Goal: Task Accomplishment & Management: Use online tool/utility

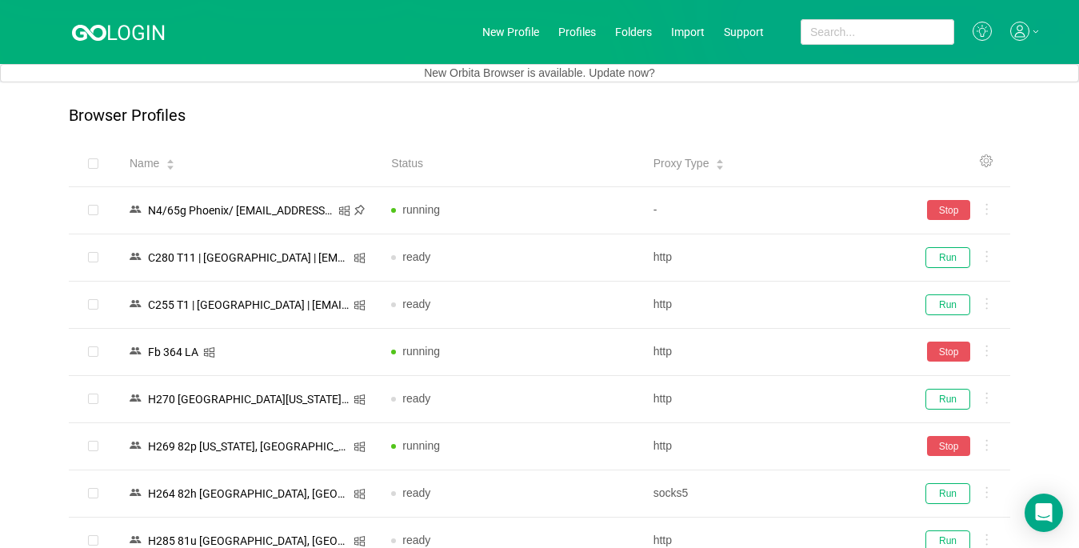
scroll to position [3579, 0]
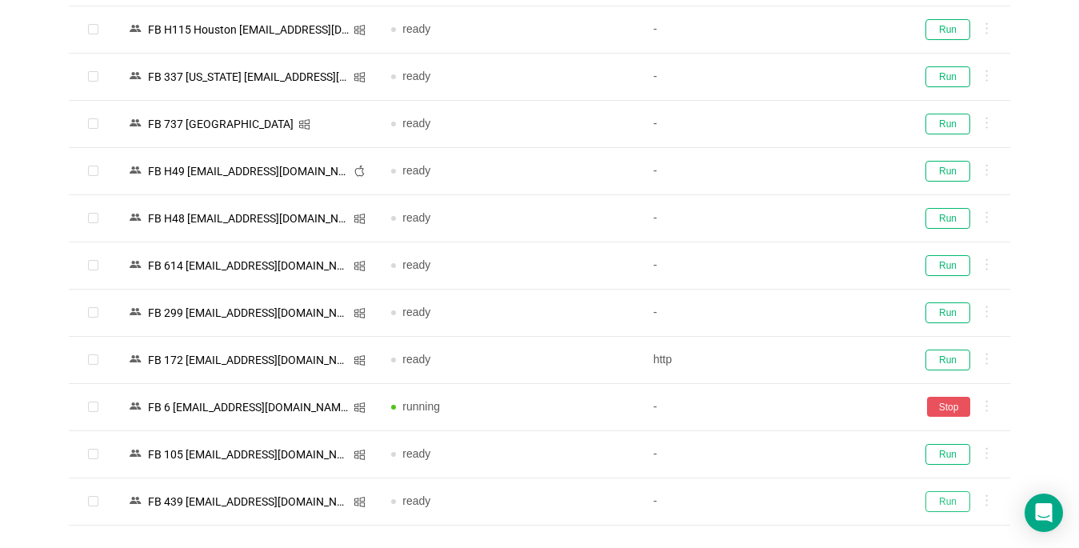
drag, startPoint x: 957, startPoint y: 499, endPoint x: 588, endPoint y: 543, distance: 372.1
click at [956, 499] on button "Run" at bounding box center [947, 501] width 45 height 21
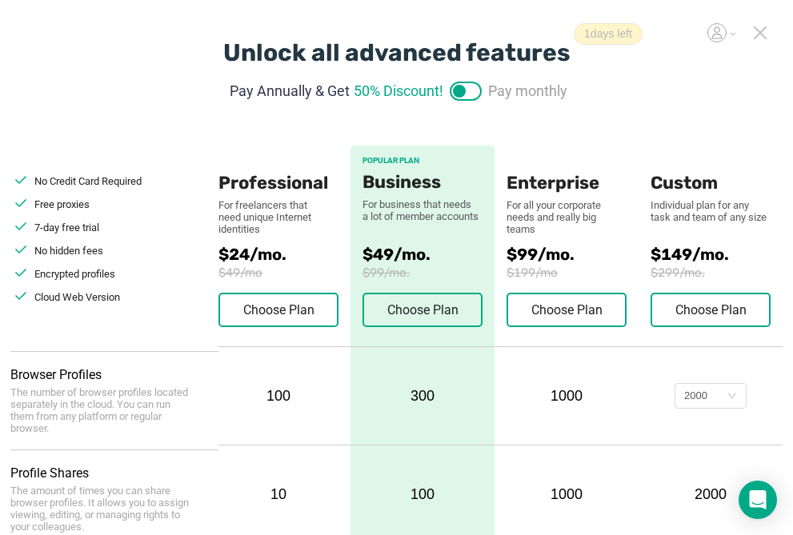
click at [761, 33] on icon at bounding box center [759, 32] width 11 height 11
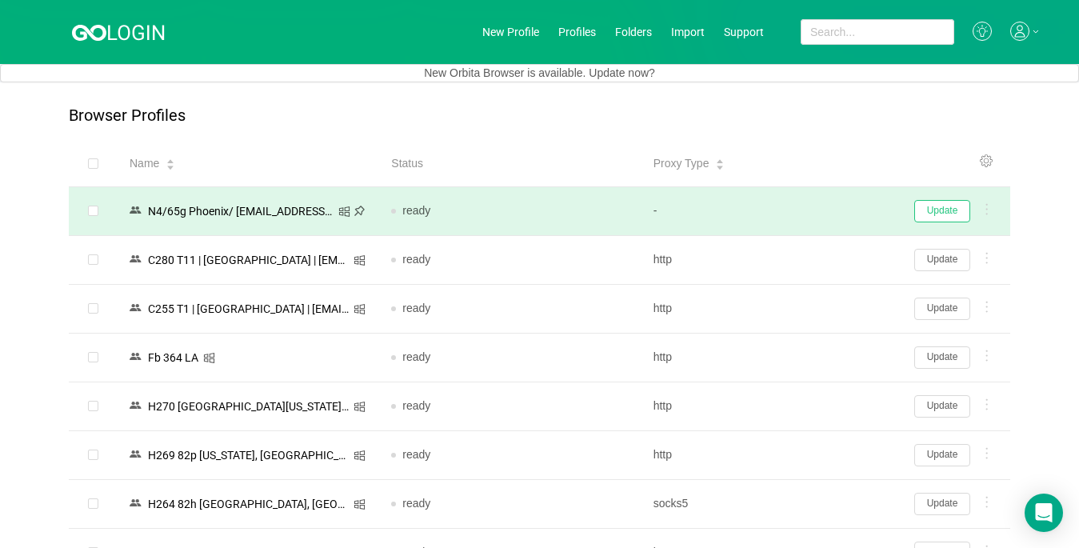
click at [805, 210] on button "Update" at bounding box center [942, 211] width 56 height 22
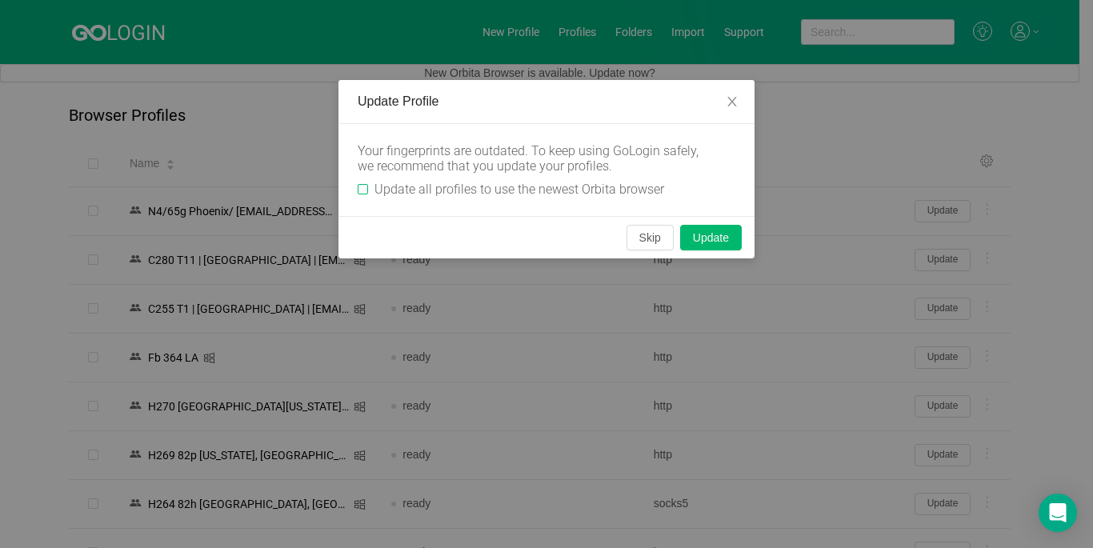
click at [365, 190] on input "Update all profiles to use the newest Orbita browser" at bounding box center [363, 189] width 10 height 10
checkbox input "true"
click at [652, 246] on button "Skip" at bounding box center [649, 238] width 47 height 26
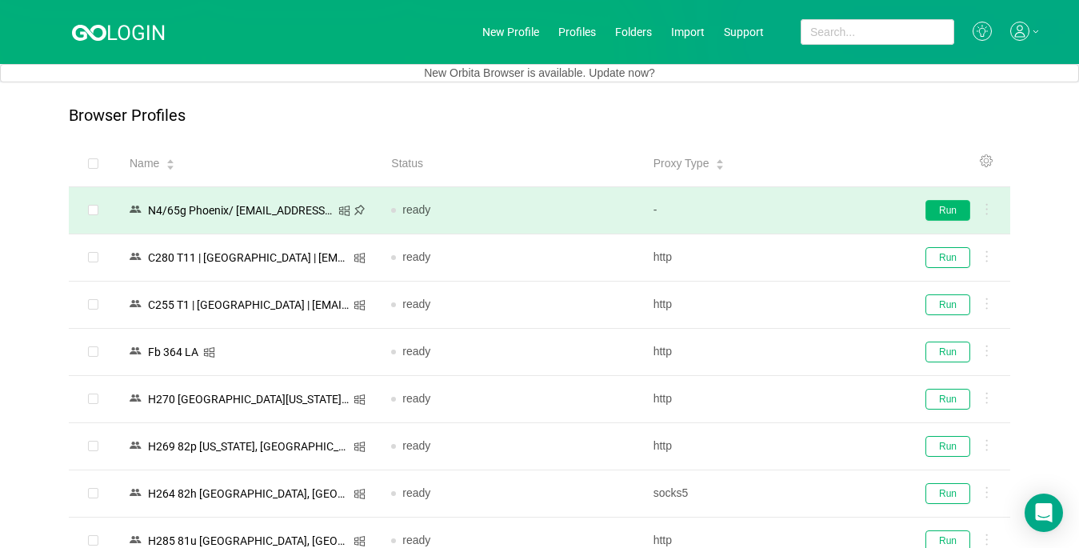
click at [805, 207] on button "Run" at bounding box center [947, 210] width 45 height 21
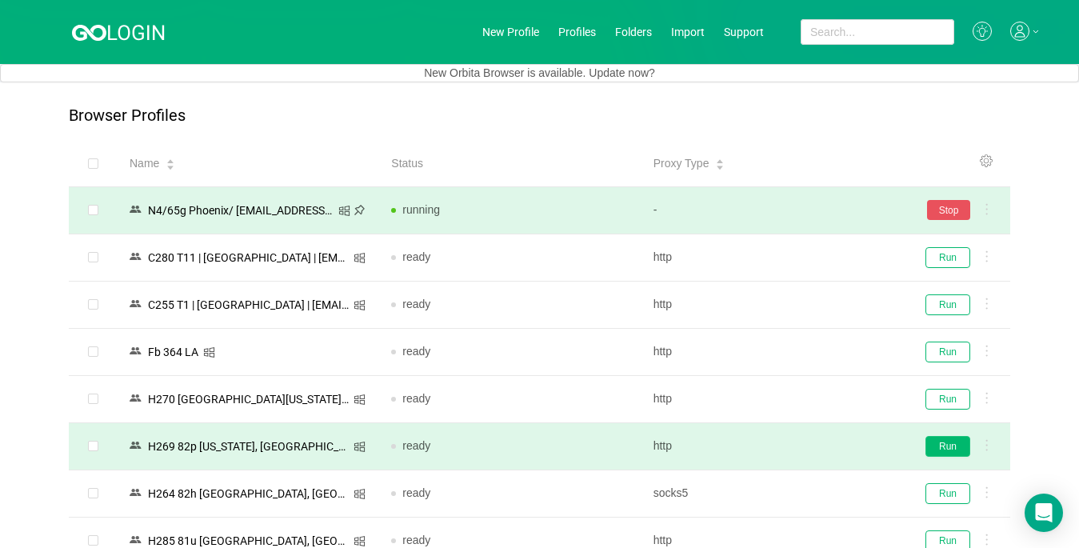
click at [805, 443] on button "Run" at bounding box center [947, 446] width 45 height 21
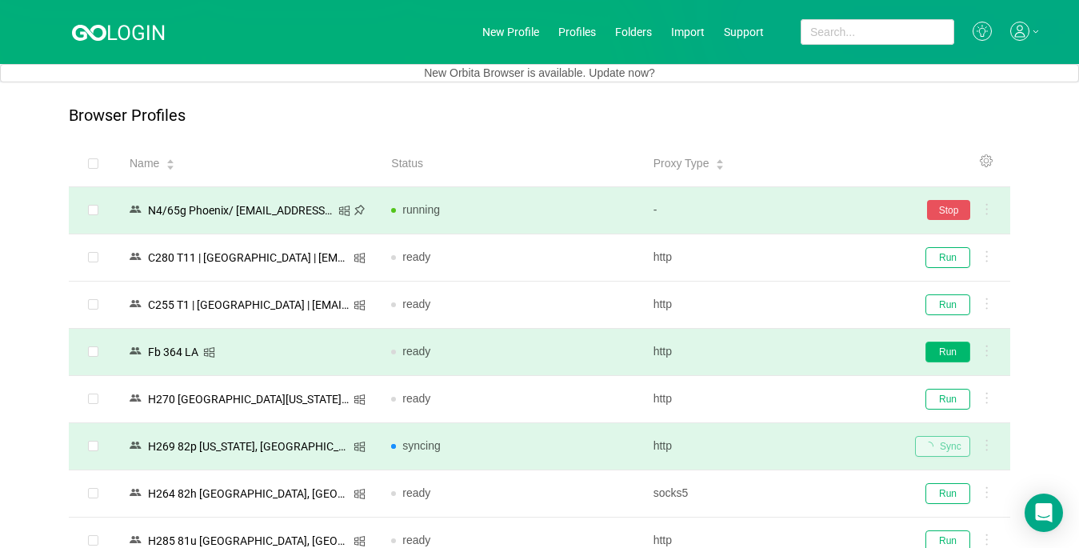
click at [805, 347] on button "Run" at bounding box center [947, 352] width 45 height 21
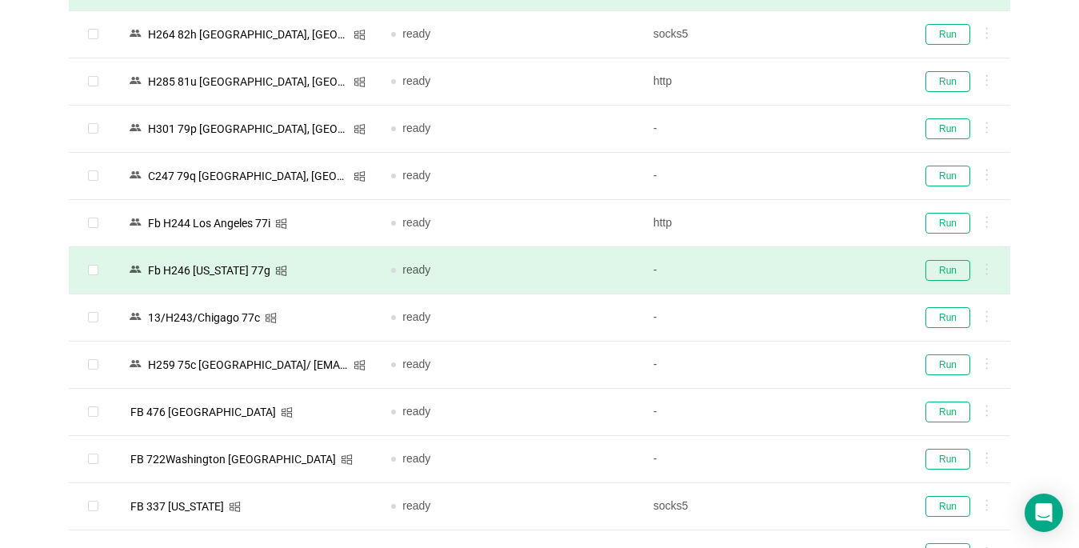
scroll to position [480, 0]
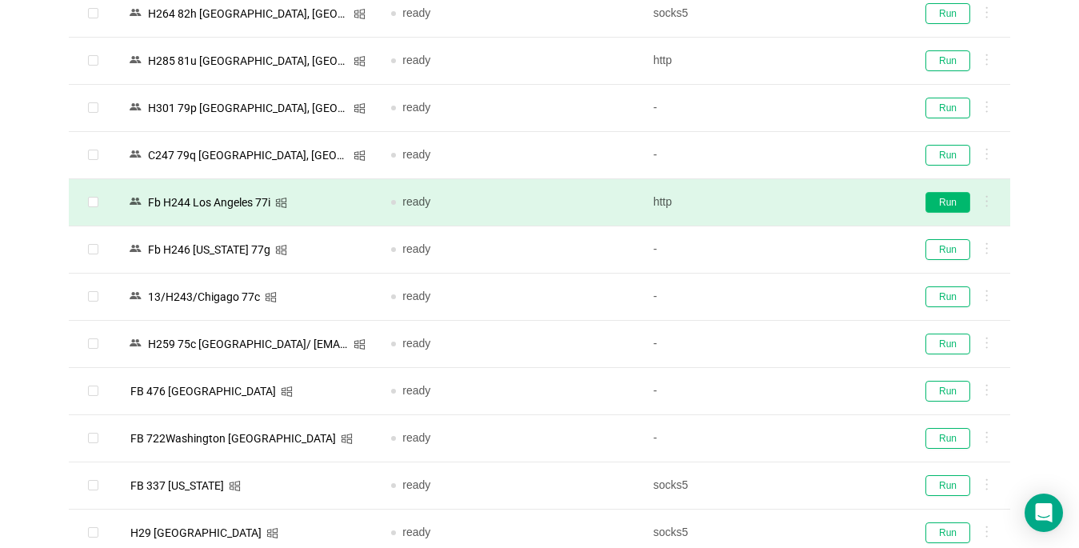
click at [805, 199] on button "Run" at bounding box center [947, 202] width 45 height 21
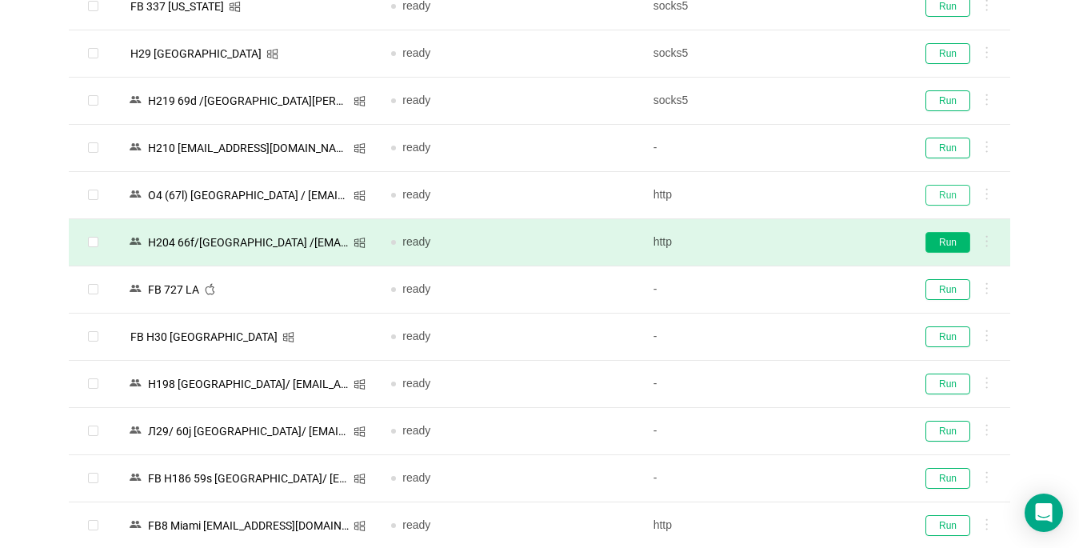
drag, startPoint x: 941, startPoint y: 198, endPoint x: 949, endPoint y: 239, distance: 42.2
click at [805, 240] on button "Run" at bounding box center [947, 242] width 45 height 21
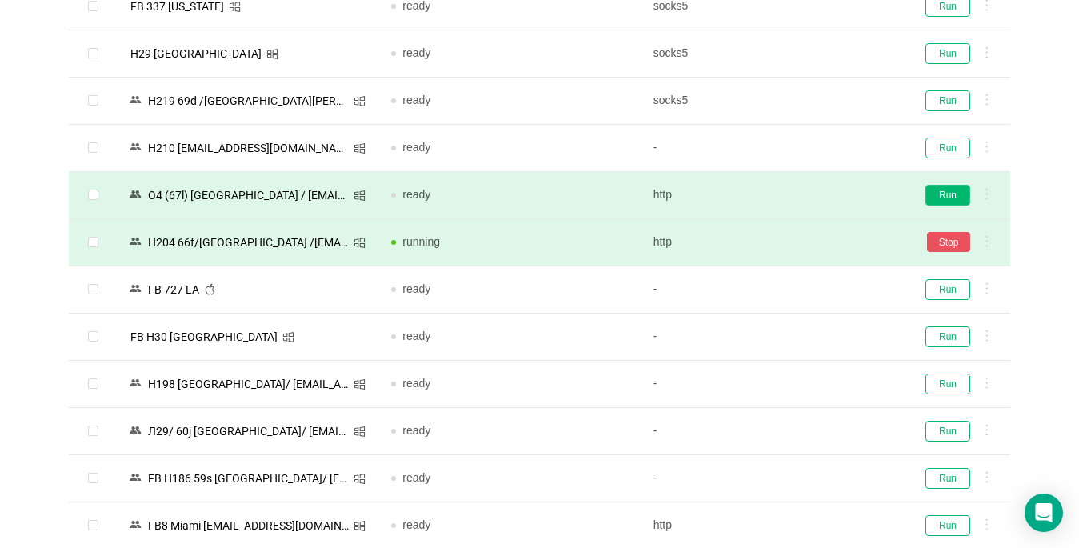
click at [805, 192] on button "Run" at bounding box center [947, 195] width 45 height 21
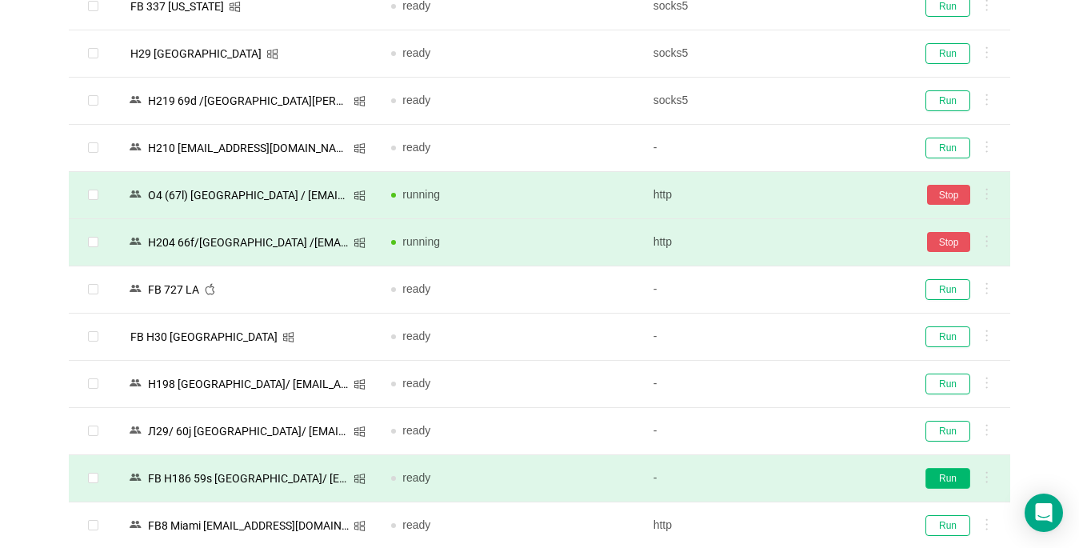
click at [805, 476] on button "Run" at bounding box center [947, 478] width 45 height 21
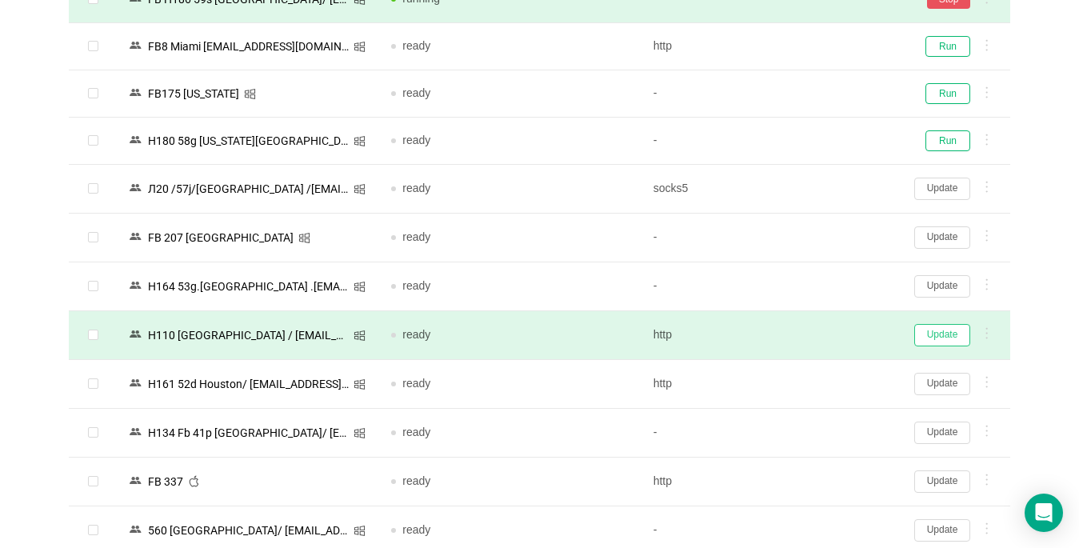
click at [805, 338] on button "Update" at bounding box center [942, 335] width 56 height 22
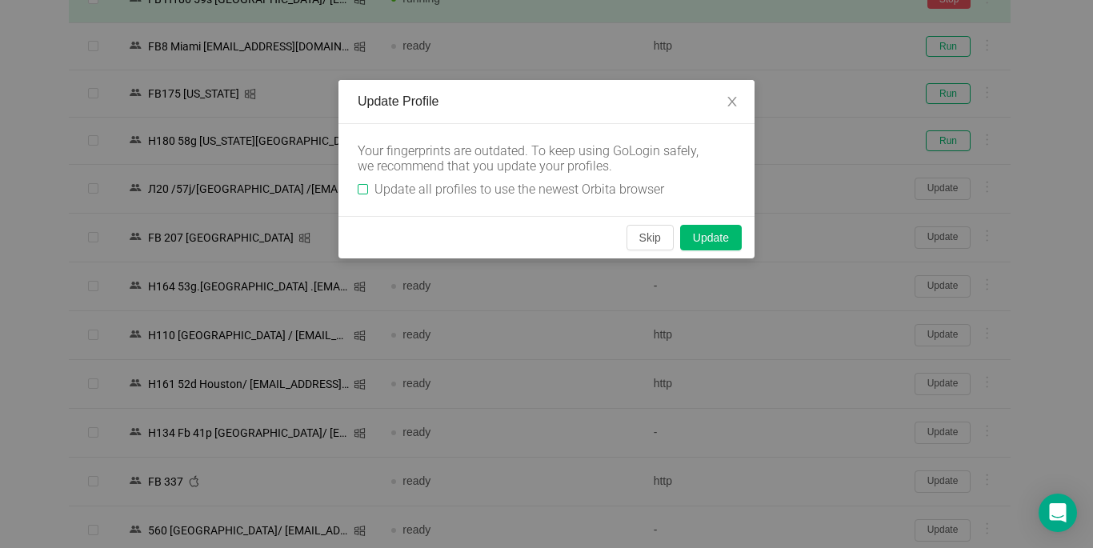
click at [358, 184] on input "Update all profiles to use the newest Orbita browser" at bounding box center [363, 189] width 10 height 10
checkbox input "true"
click at [649, 241] on button "Skip" at bounding box center [649, 238] width 47 height 26
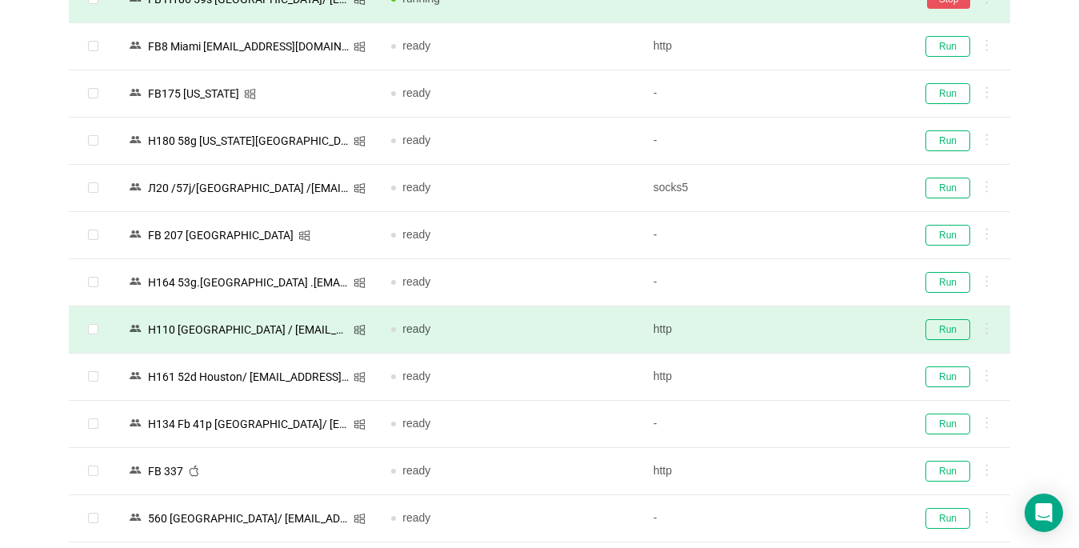
click at [805, 341] on td "Run" at bounding box center [956, 329] width 108 height 47
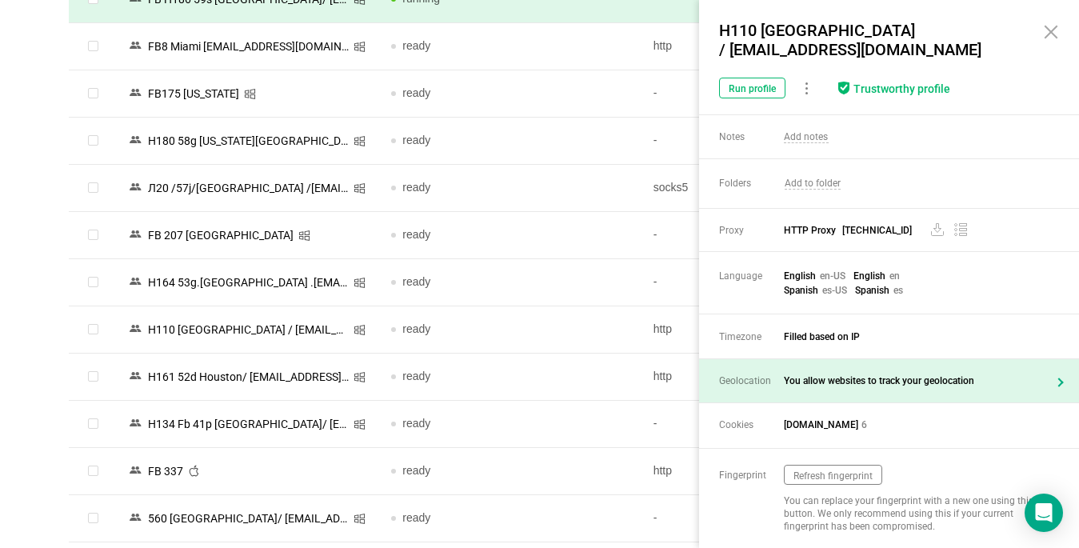
click at [805, 376] on span "You allow websites to track your geolocation" at bounding box center [916, 380] width 264 height 11
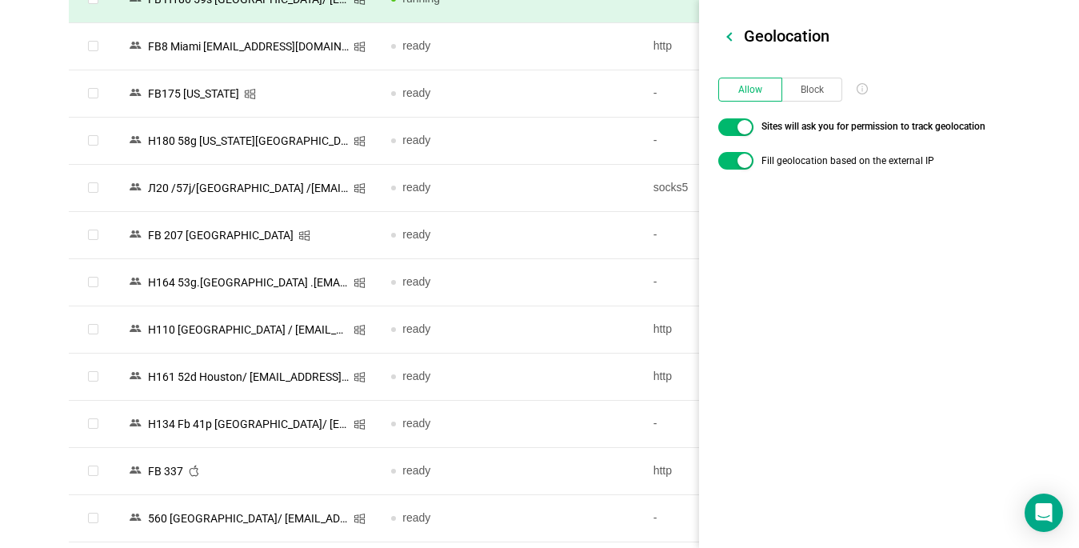
click at [34, 421] on div "Browser Profiles Share Profiles Add to Folder Clone New Fingerprint Export Dele…" at bounding box center [539, 143] width 1079 height 2999
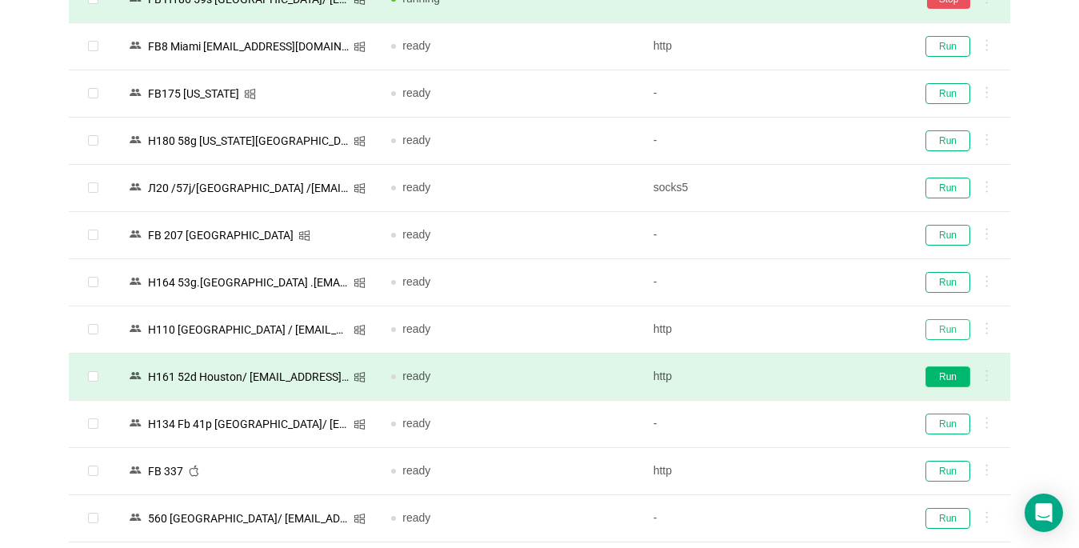
drag, startPoint x: 940, startPoint y: 330, endPoint x: 932, endPoint y: 371, distance: 41.6
click at [805, 371] on tbody "N4/65g Phoenix/ [EMAIL_ADDRESS][DOMAIN_NAME] running - Stop C280 T11 | [GEOGRAP…" at bounding box center [539, 164] width 941 height 2831
click at [805, 371] on button "Run" at bounding box center [947, 376] width 45 height 21
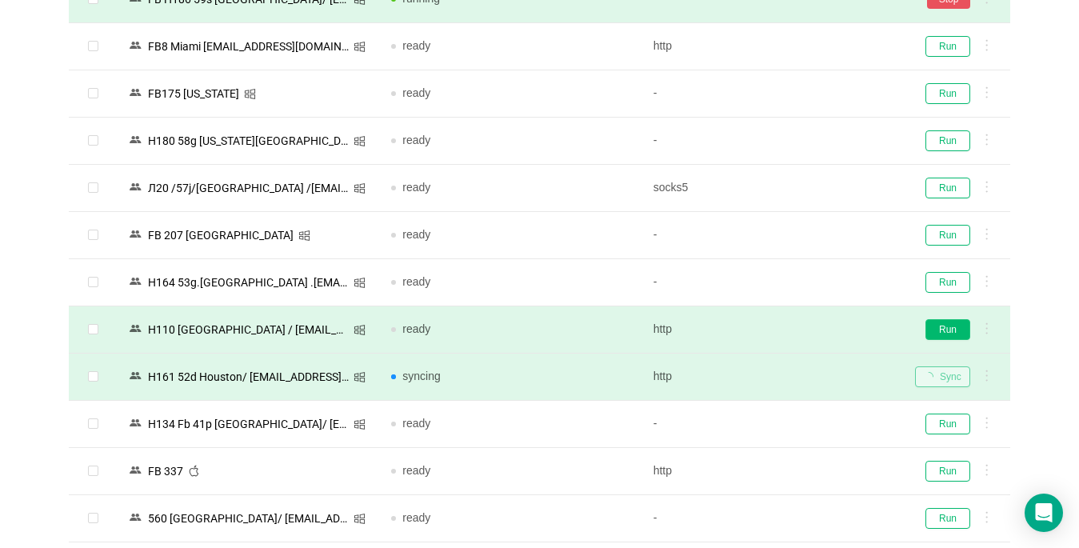
click at [805, 333] on button "Run" at bounding box center [947, 329] width 45 height 21
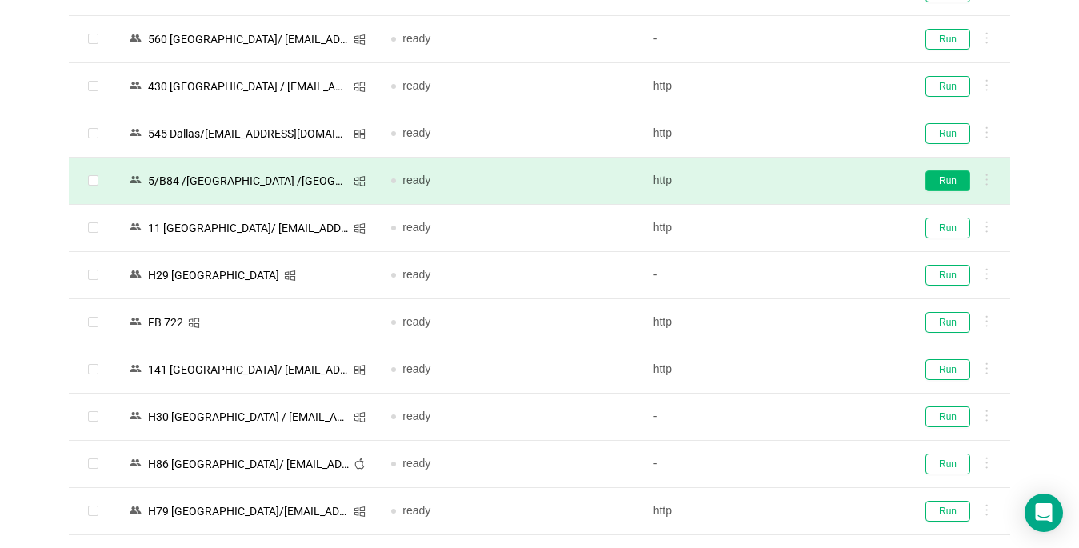
click at [805, 180] on button "Run" at bounding box center [947, 180] width 45 height 21
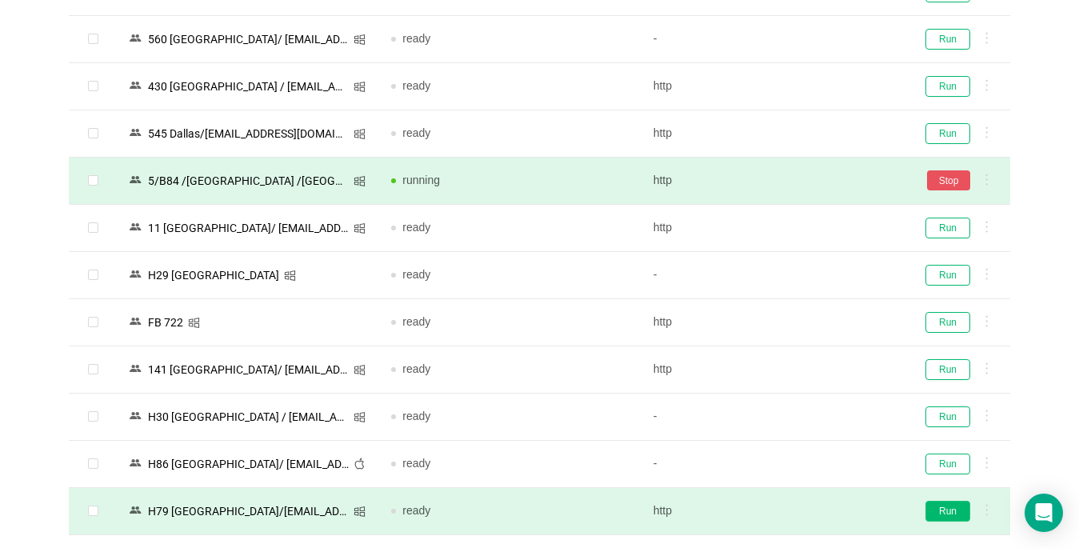
click at [805, 514] on button "Run" at bounding box center [947, 511] width 45 height 21
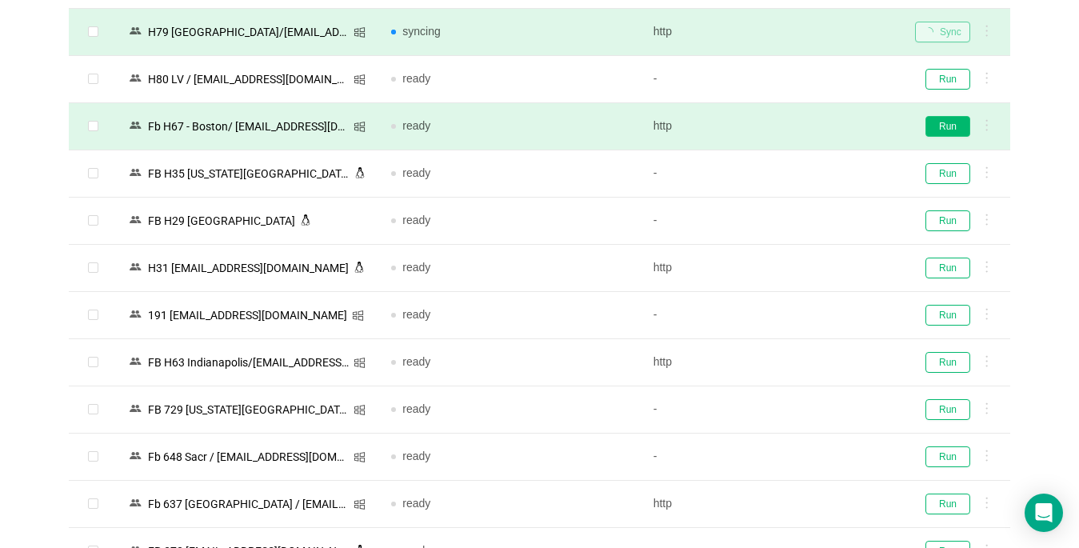
click at [805, 124] on button "Run" at bounding box center [947, 126] width 45 height 21
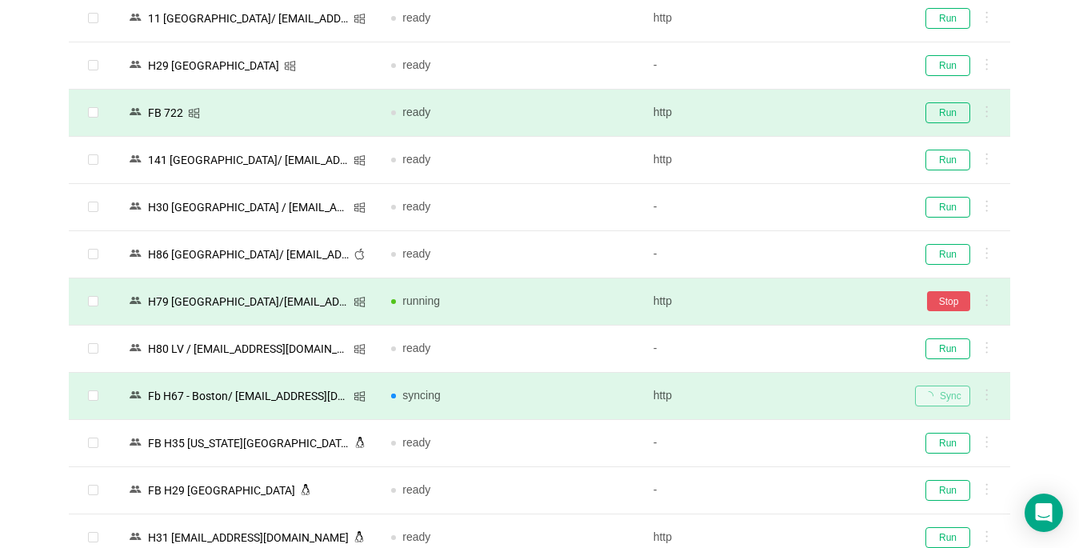
scroll to position [1917, 0]
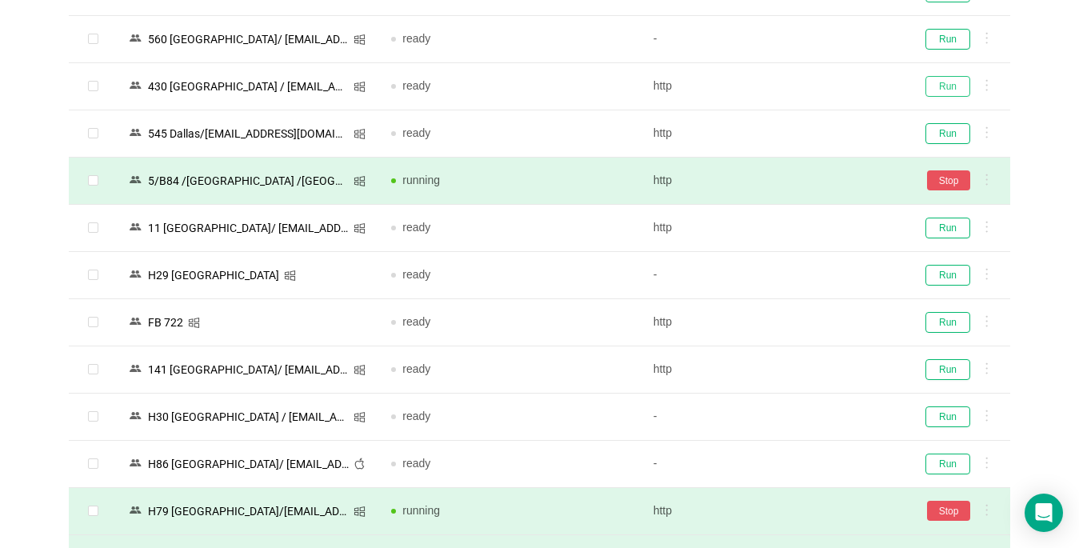
drag, startPoint x: 937, startPoint y: 88, endPoint x: 782, endPoint y: 534, distance: 471.8
click at [805, 87] on button "Run" at bounding box center [947, 86] width 45 height 21
